Goal: Transaction & Acquisition: Purchase product/service

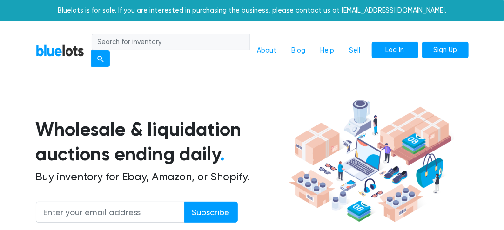
click at [393, 52] on link "Log In" at bounding box center [395, 50] width 47 height 17
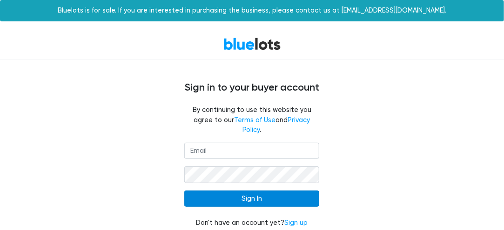
type input "[EMAIL_ADDRESS][DOMAIN_NAME]"
click at [257, 191] on input "Sign In" at bounding box center [251, 199] width 135 height 17
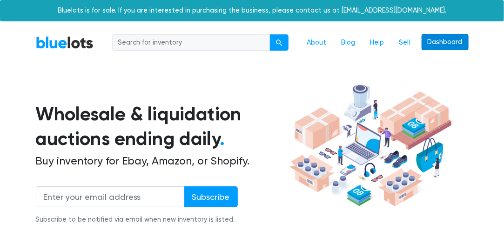
click at [435, 41] on link "Dashboard" at bounding box center [445, 42] width 47 height 17
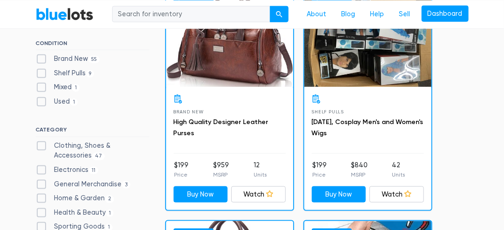
scroll to position [299, 0]
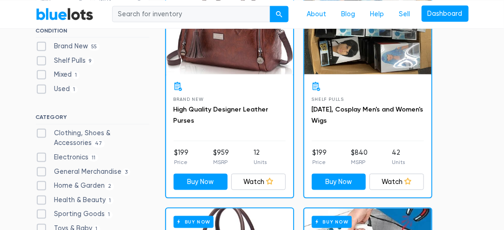
scroll to position [309, 0]
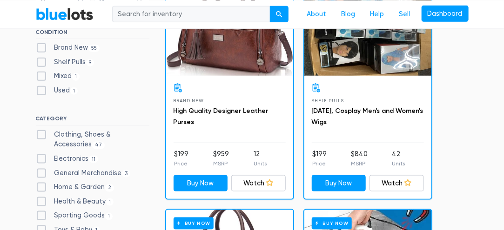
click at [255, 95] on div "Brand New High Quality Designer Leather Purses" at bounding box center [230, 113] width 112 height 60
click at [238, 108] on link "High Quality Designer Leather Purses" at bounding box center [221, 116] width 95 height 19
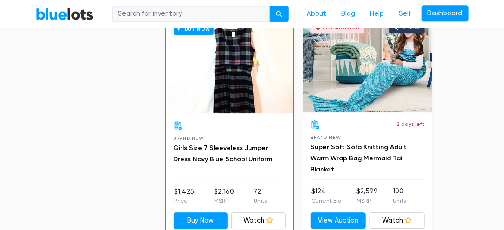
scroll to position [738, 0]
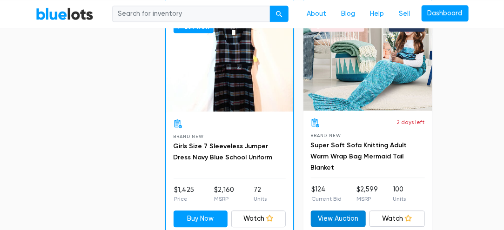
click at [343, 213] on link "View Auction" at bounding box center [338, 219] width 55 height 17
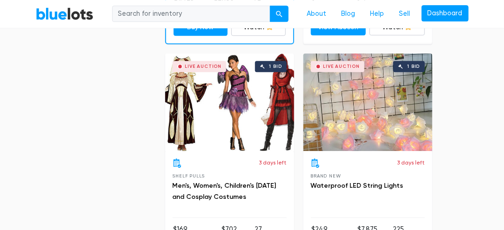
scroll to position [931, 0]
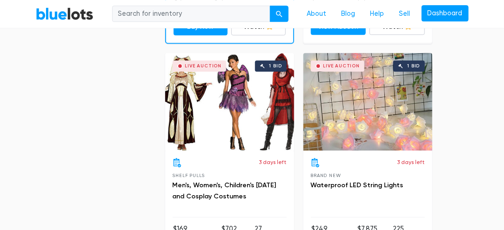
click at [251, 130] on div "Live Auction 1 bid" at bounding box center [229, 102] width 129 height 98
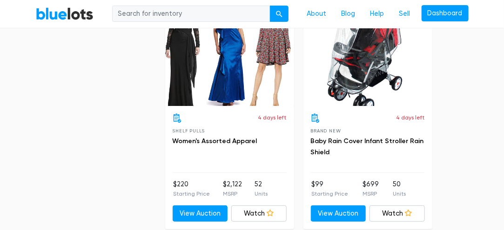
scroll to position [3514, 0]
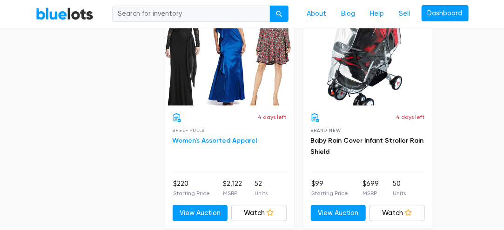
click at [229, 137] on link "Women's Assorted Apparel" at bounding box center [215, 141] width 85 height 8
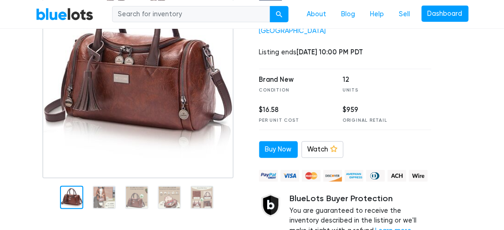
scroll to position [185, 0]
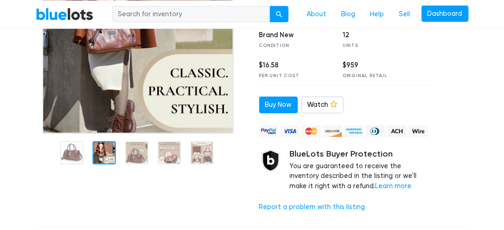
click at [102, 158] on div at bounding box center [104, 153] width 23 height 23
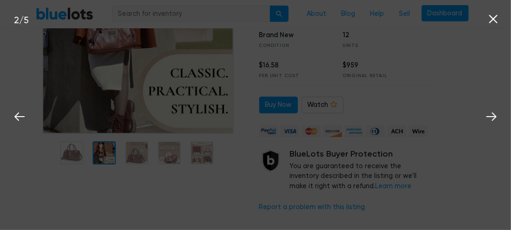
click at [135, 152] on div "2 / 5" at bounding box center [255, 115] width 511 height 230
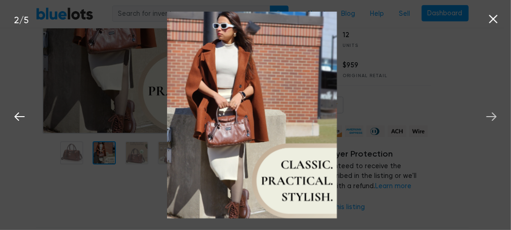
click at [490, 116] on icon at bounding box center [492, 117] width 14 height 14
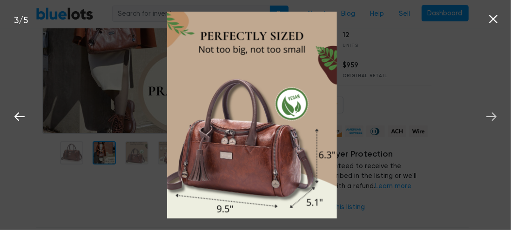
click at [490, 116] on icon at bounding box center [492, 117] width 14 height 14
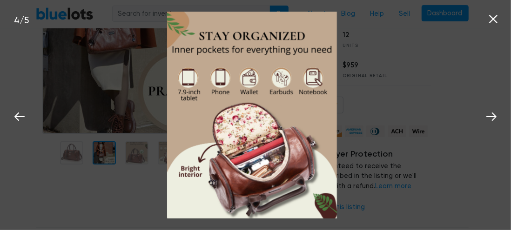
click at [493, 20] on icon at bounding box center [494, 19] width 14 height 14
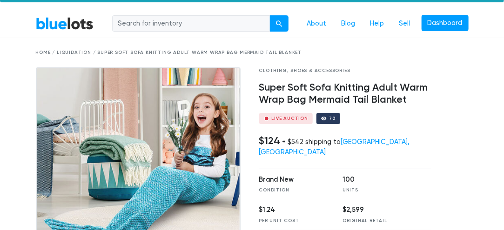
scroll to position [21, 0]
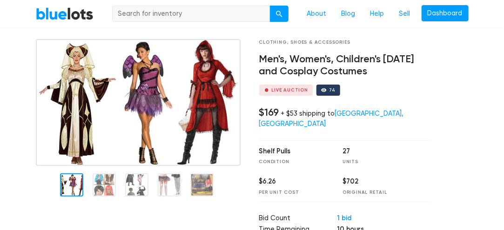
scroll to position [53, 0]
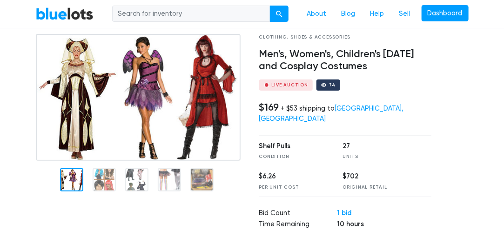
drag, startPoint x: 509, startPoint y: 20, endPoint x: 510, endPoint y: 26, distance: 6.2
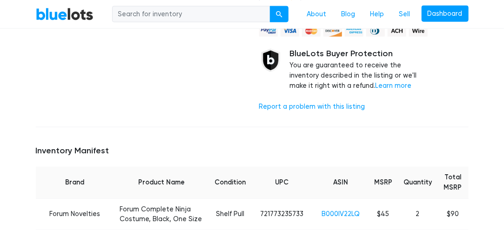
scroll to position [327, 0]
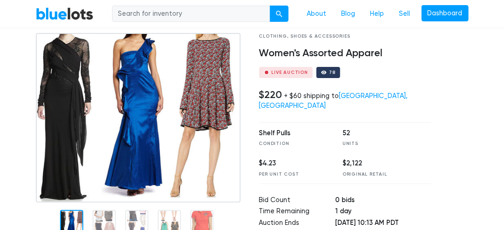
scroll to position [79, 0]
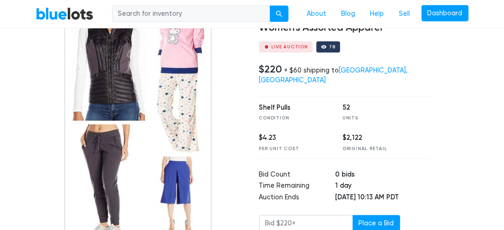
click at [139, 144] on img at bounding box center [137, 123] width 147 height 233
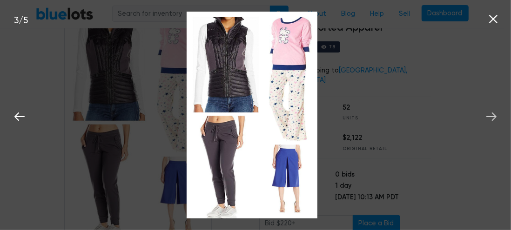
click at [489, 114] on icon at bounding box center [492, 117] width 14 height 14
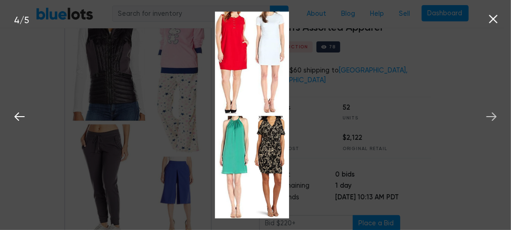
click at [489, 114] on icon at bounding box center [492, 117] width 14 height 14
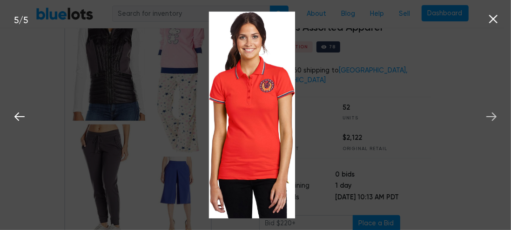
click at [490, 114] on icon at bounding box center [492, 117] width 14 height 14
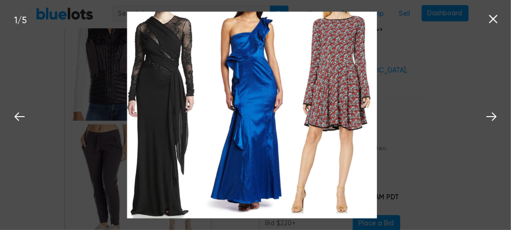
click at [496, 17] on icon at bounding box center [494, 19] width 14 height 14
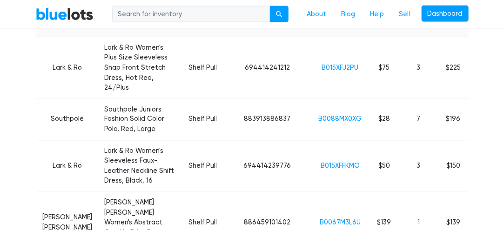
scroll to position [478, 0]
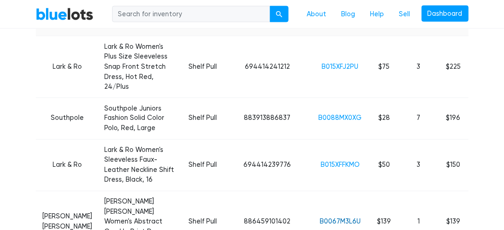
click at [347, 218] on link "B0067M3L6U" at bounding box center [340, 222] width 41 height 8
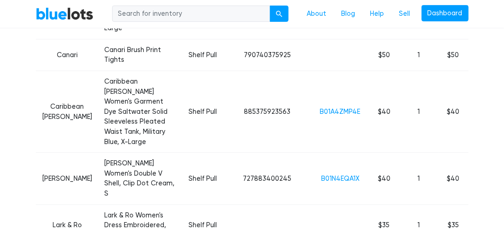
scroll to position [1285, 0]
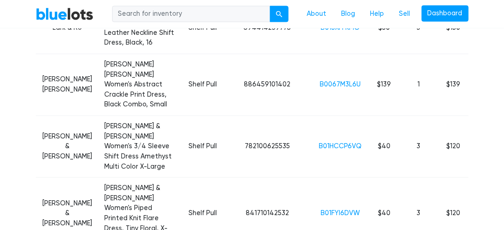
scroll to position [616, 0]
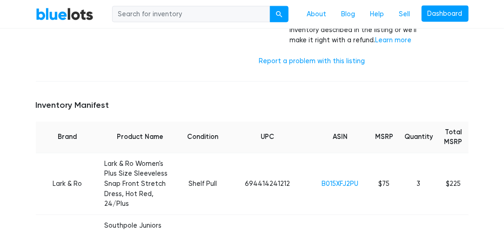
scroll to position [373, 0]
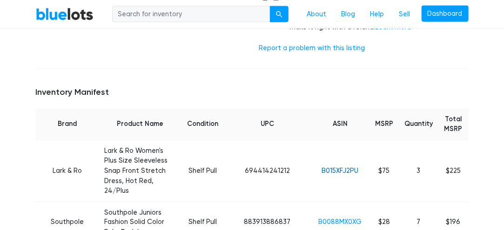
click at [336, 167] on link "B015XFJ2PU" at bounding box center [340, 171] width 37 height 8
click at [331, 219] on link "B0088MX0XG" at bounding box center [340, 223] width 43 height 8
click at [332, 167] on link "B015XFJ2PU" at bounding box center [340, 171] width 37 height 8
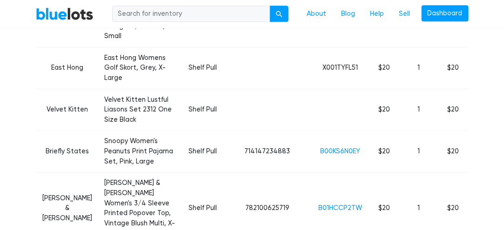
scroll to position [1928, 0]
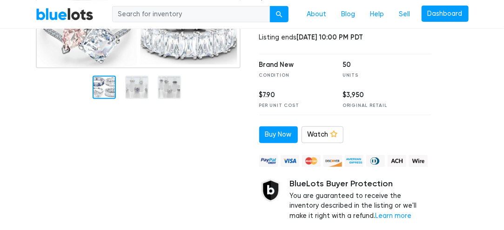
scroll to position [154, 0]
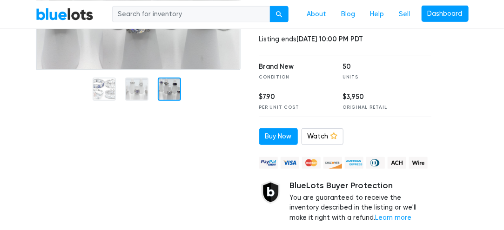
click at [161, 92] on div at bounding box center [169, 89] width 23 height 23
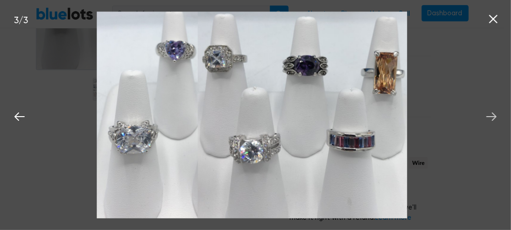
click at [493, 112] on icon at bounding box center [492, 117] width 14 height 14
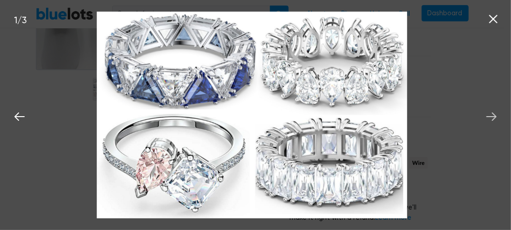
click at [489, 111] on icon at bounding box center [492, 117] width 14 height 14
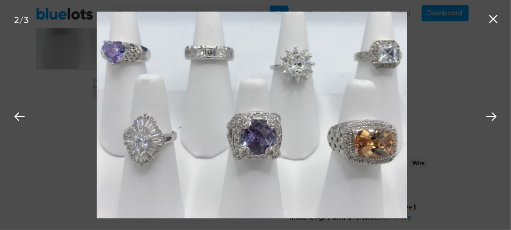
click at [494, 22] on icon at bounding box center [494, 19] width 14 height 14
